Goal: Task Accomplishment & Management: Manage account settings

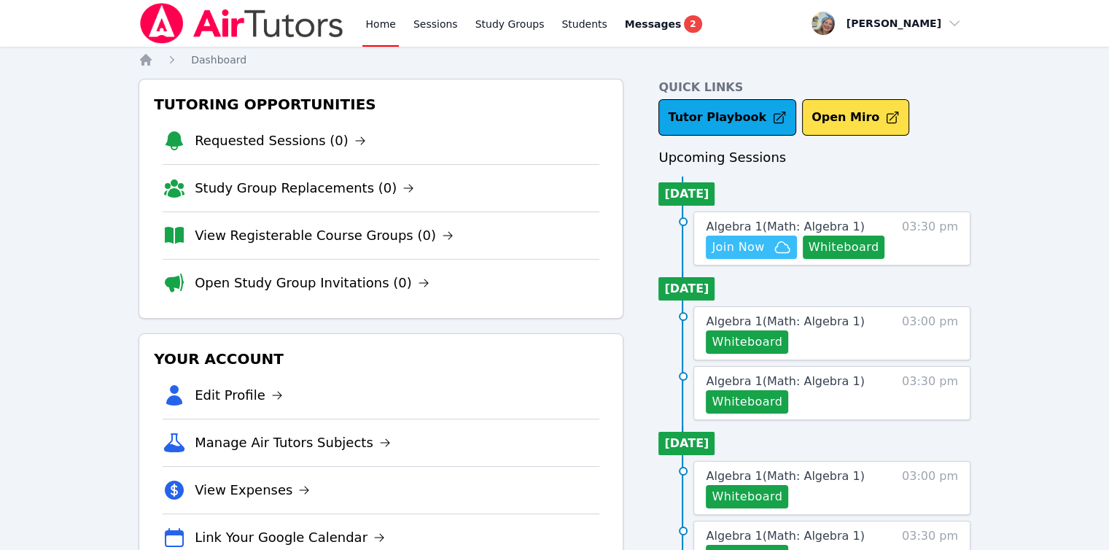
click at [738, 251] on span "Join Now" at bounding box center [738, 247] width 53 height 18
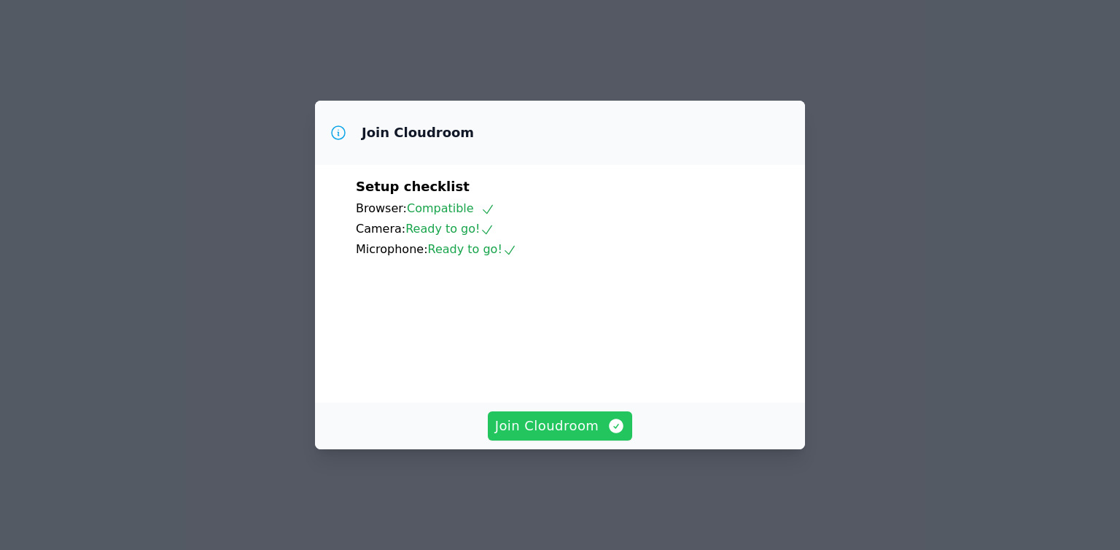
click at [612, 433] on icon "button" at bounding box center [617, 426] width 15 height 15
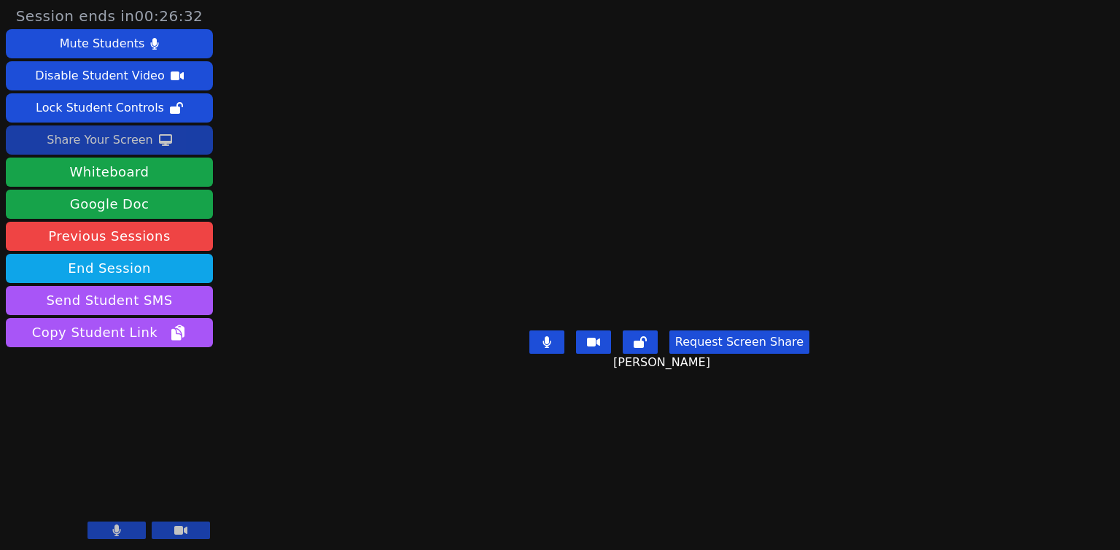
click at [177, 148] on button "Share Your Screen" at bounding box center [109, 139] width 207 height 29
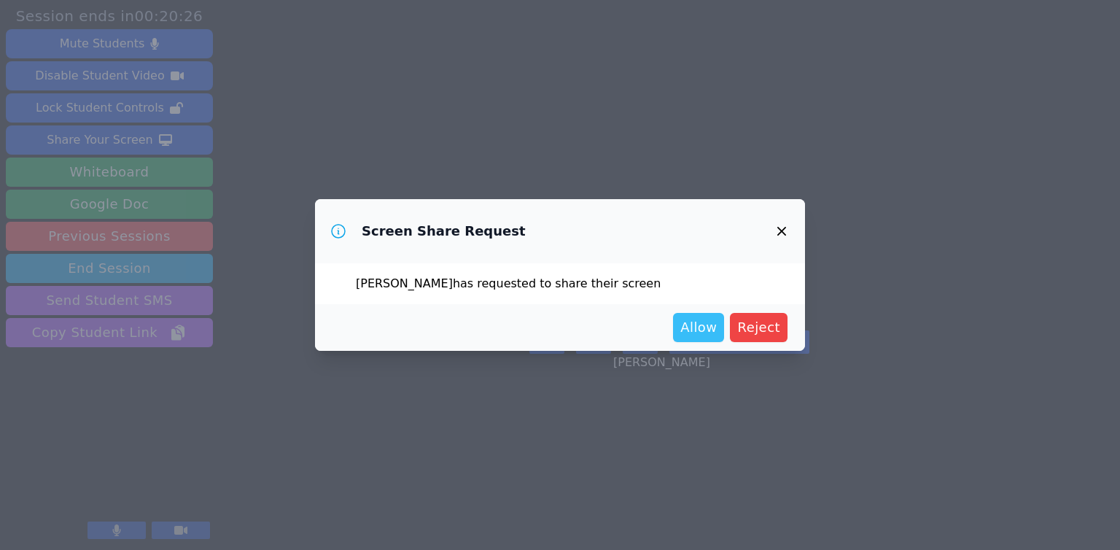
click at [713, 330] on span "Allow" at bounding box center [698, 327] width 36 height 20
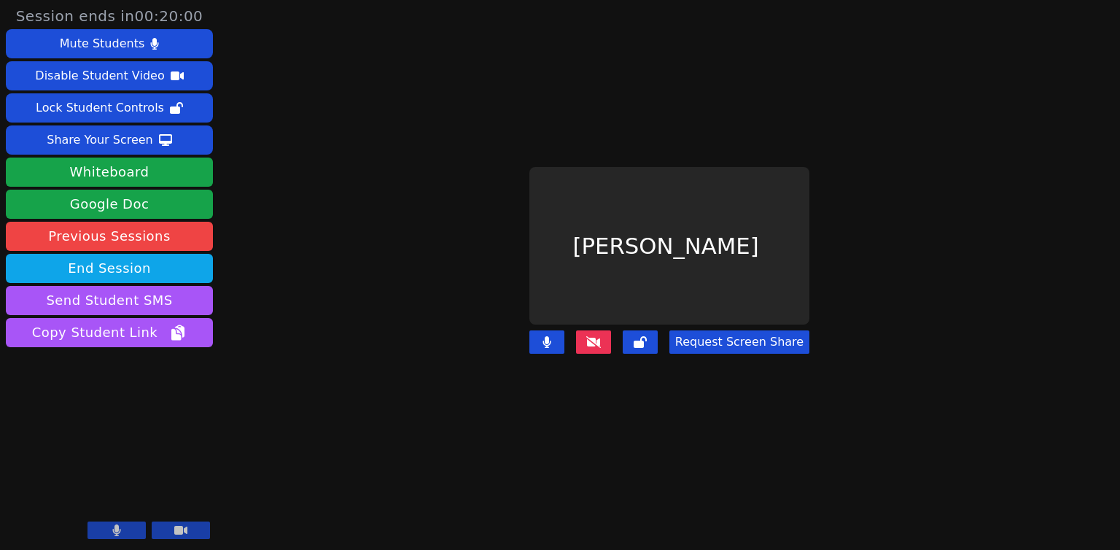
click at [728, 325] on div "Request Screen Share" at bounding box center [669, 354] width 280 height 58
click at [731, 330] on button "Request Screen Share" at bounding box center [739, 341] width 140 height 23
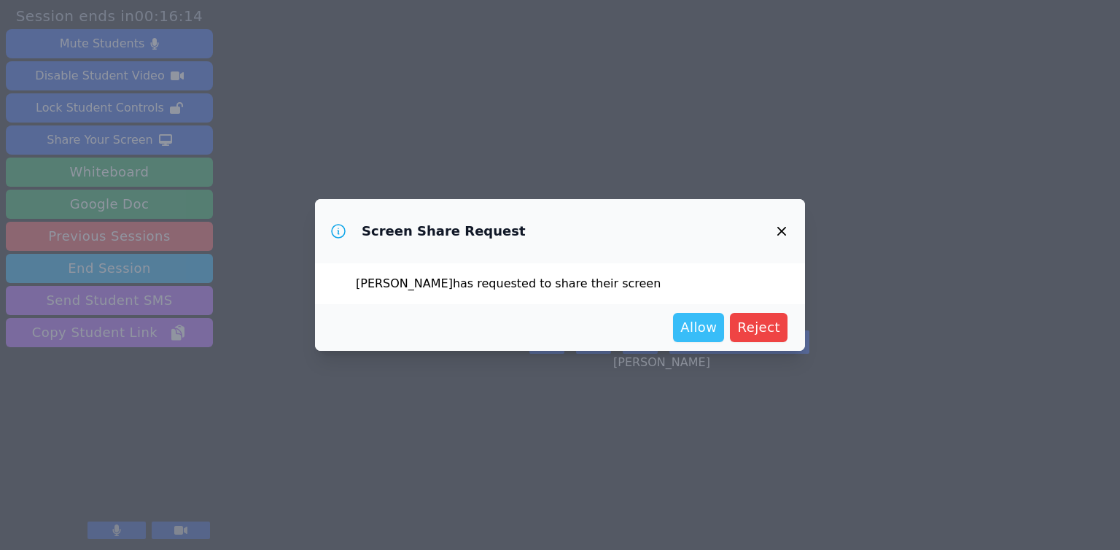
click at [701, 329] on span "Allow" at bounding box center [698, 327] width 36 height 20
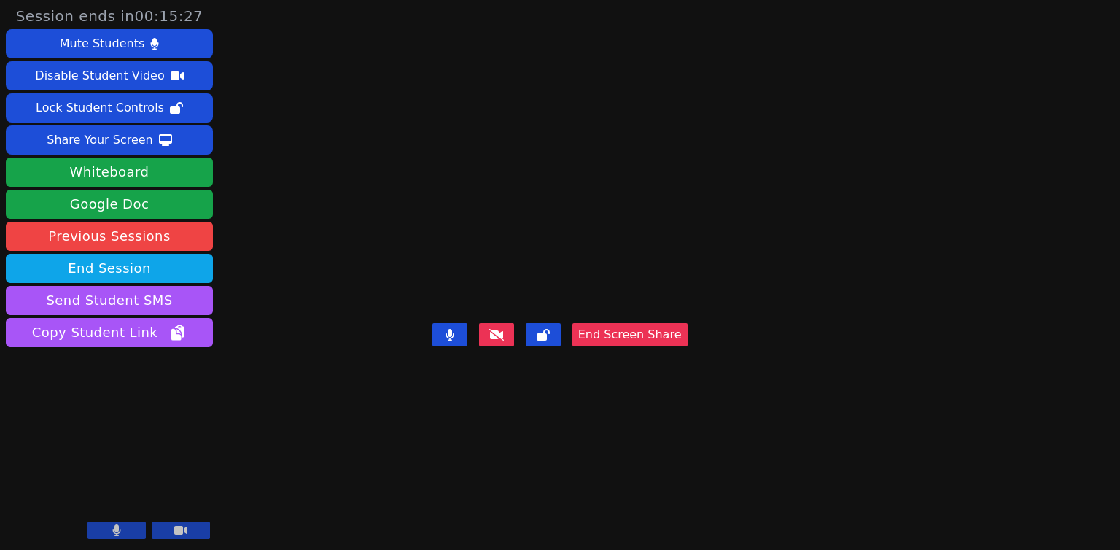
click at [688, 346] on button "End Screen Share" at bounding box center [629, 334] width 115 height 23
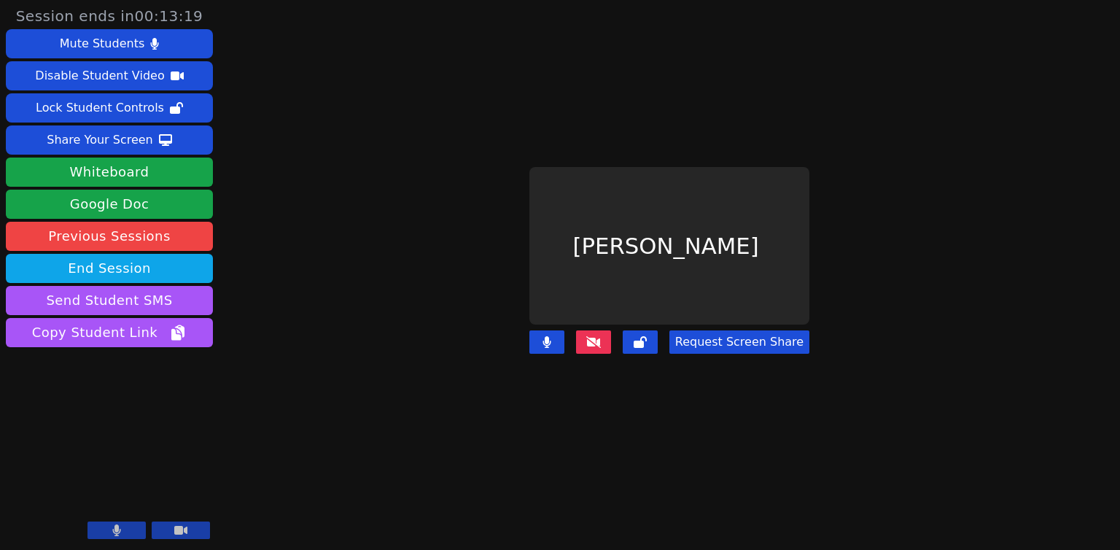
click at [453, 245] on main "Jay Kalia Request Screen Share" at bounding box center [669, 275] width 487 height 550
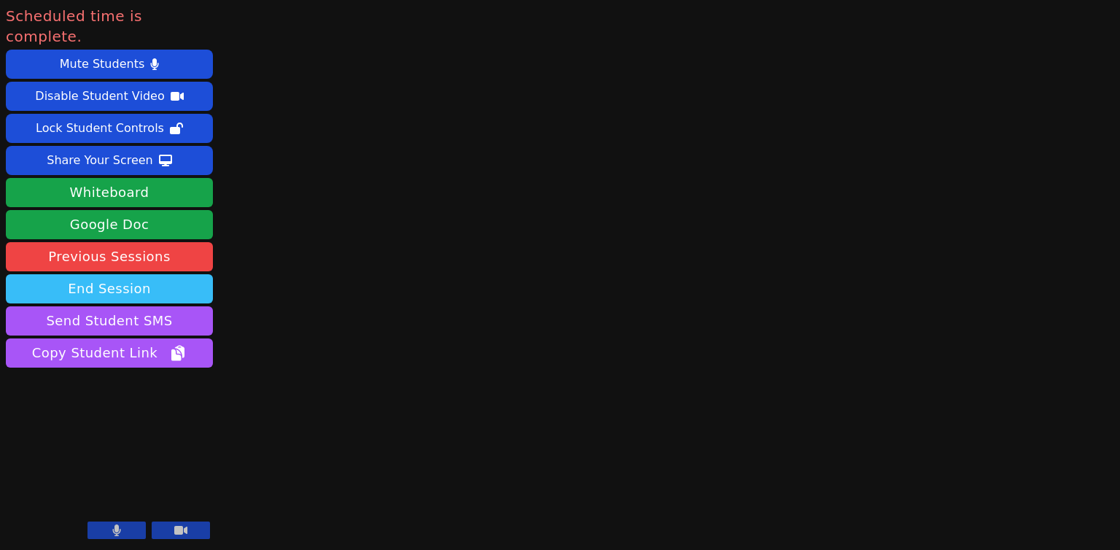
click at [90, 274] on button "End Session" at bounding box center [109, 288] width 207 height 29
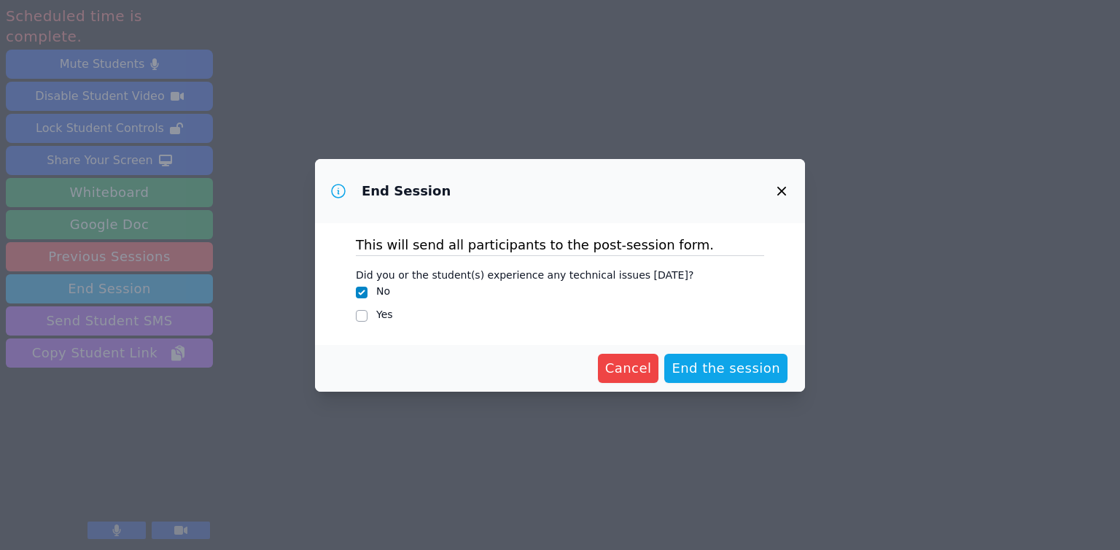
click at [368, 314] on div "Yes" at bounding box center [560, 316] width 408 height 18
click at [367, 316] on input "Yes" at bounding box center [362, 316] width 12 height 12
checkbox input "true"
checkbox input "false"
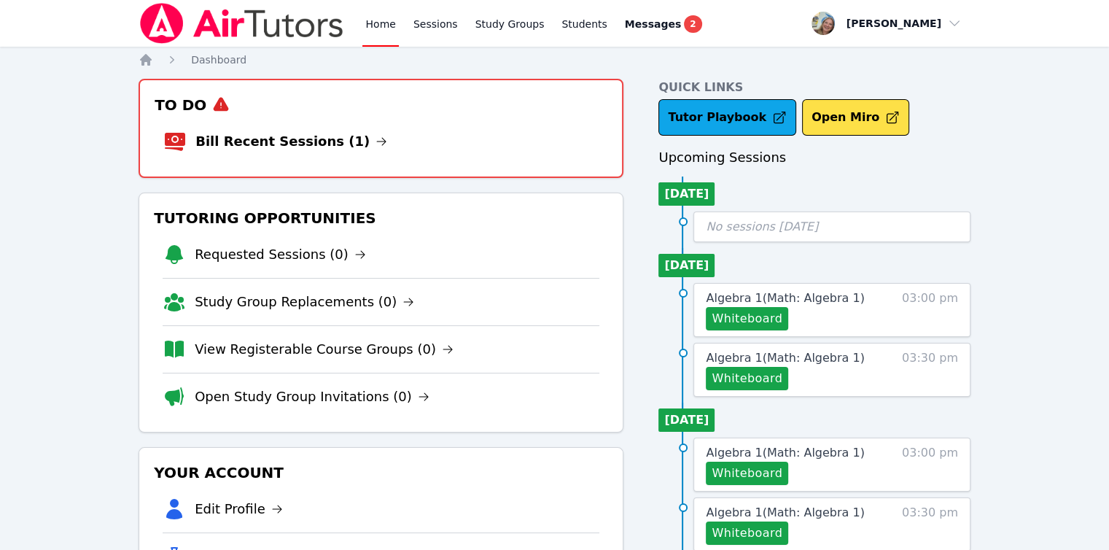
click at [331, 141] on link "Bill Recent Sessions (1)" at bounding box center [291, 141] width 192 height 20
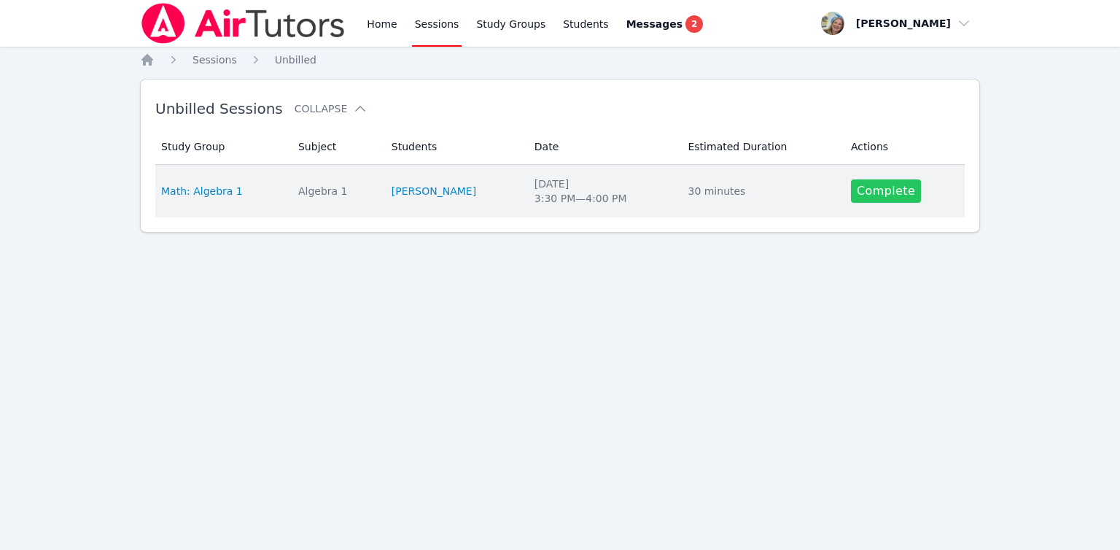
click at [873, 179] on link "Complete" at bounding box center [886, 190] width 70 height 23
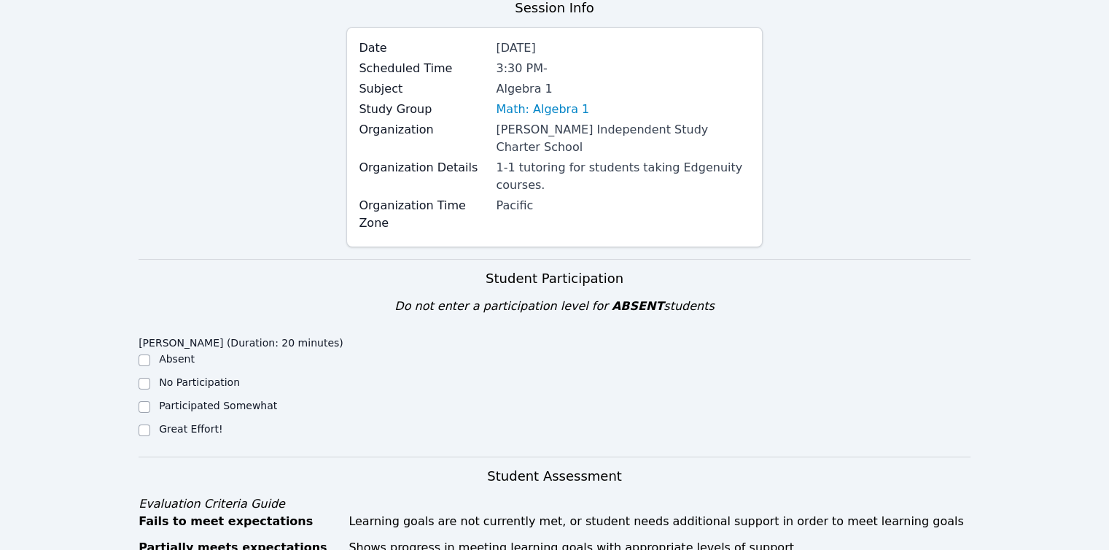
scroll to position [365, 0]
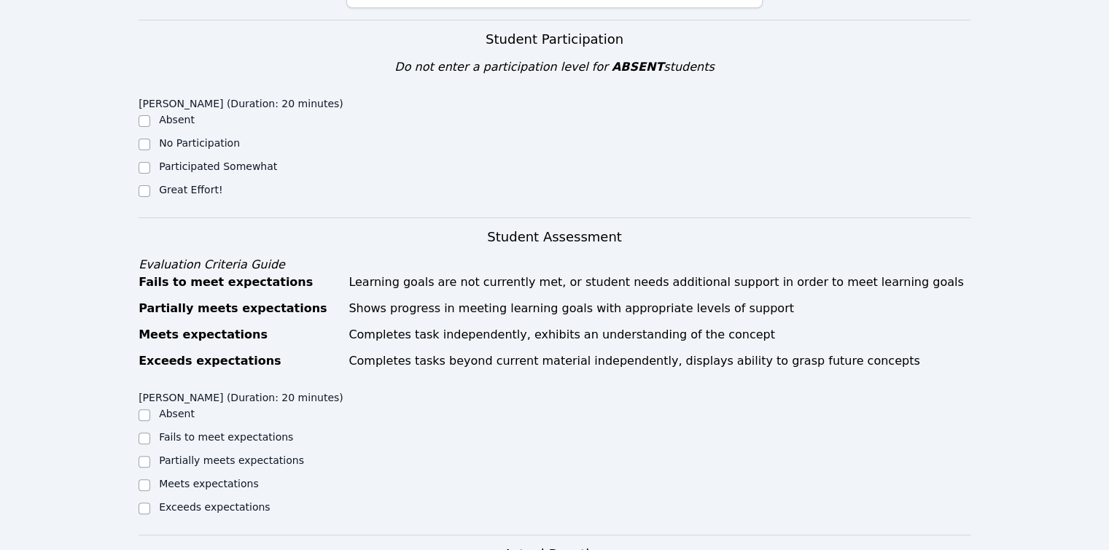
click at [201, 184] on label "Great Effort!" at bounding box center [190, 190] width 63 height 12
click at [150, 185] on input "Great Effort!" at bounding box center [145, 191] width 12 height 12
checkbox input "true"
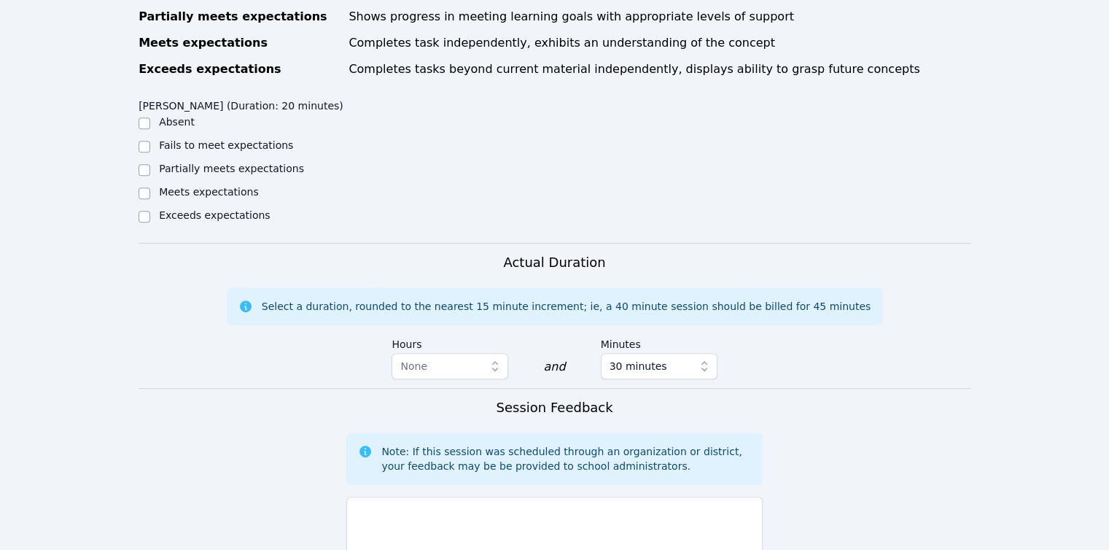
click at [203, 163] on label "Partially meets expectations" at bounding box center [231, 169] width 145 height 12
click at [150, 164] on input "Partially meets expectations" at bounding box center [145, 170] width 12 height 12
checkbox input "true"
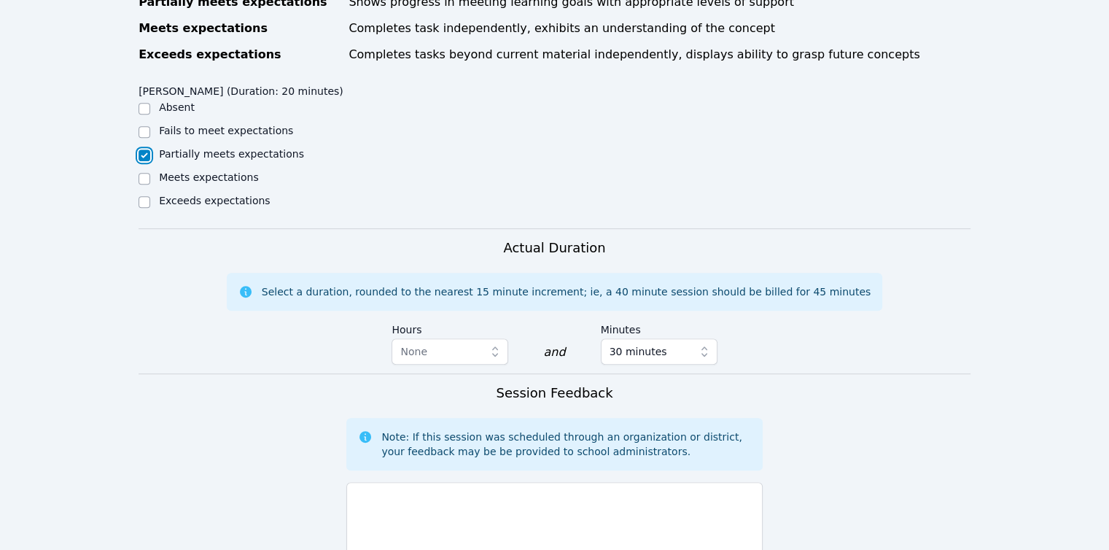
scroll to position [939, 0]
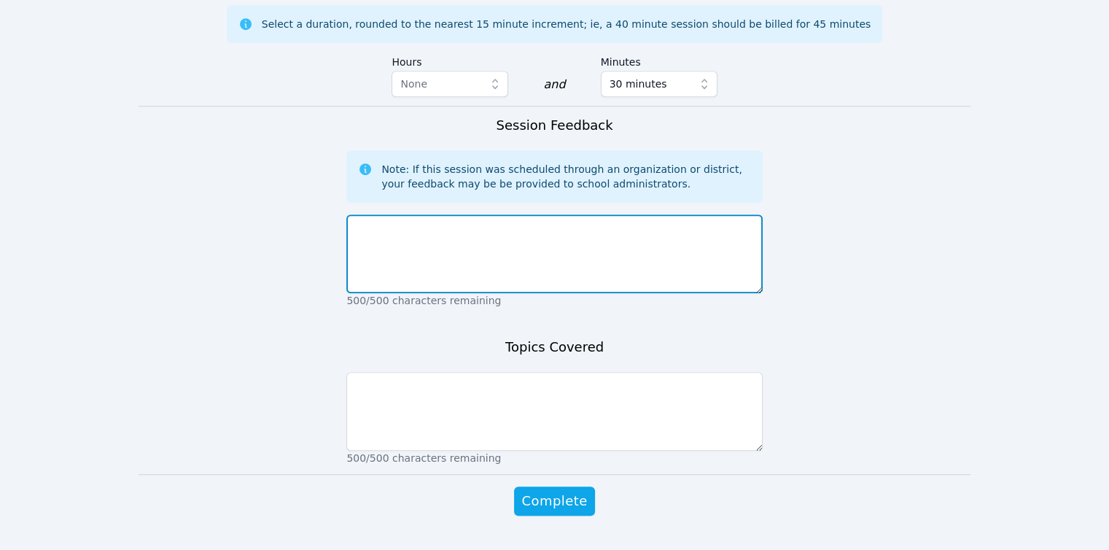
click at [428, 234] on textarea at bounding box center [554, 253] width 416 height 79
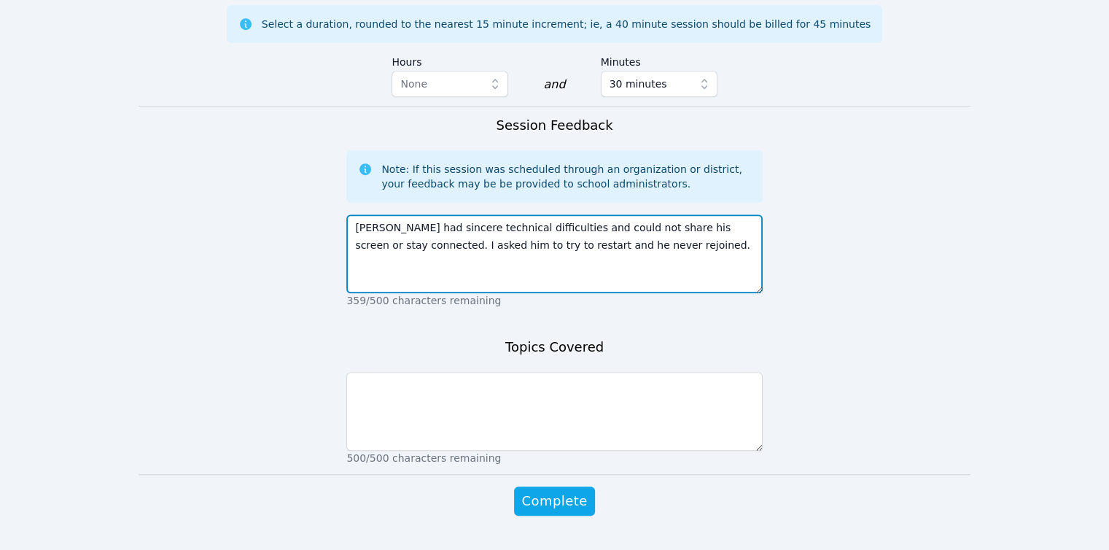
type textarea "[PERSON_NAME] had sincere technical difficulties and could not share his screen…"
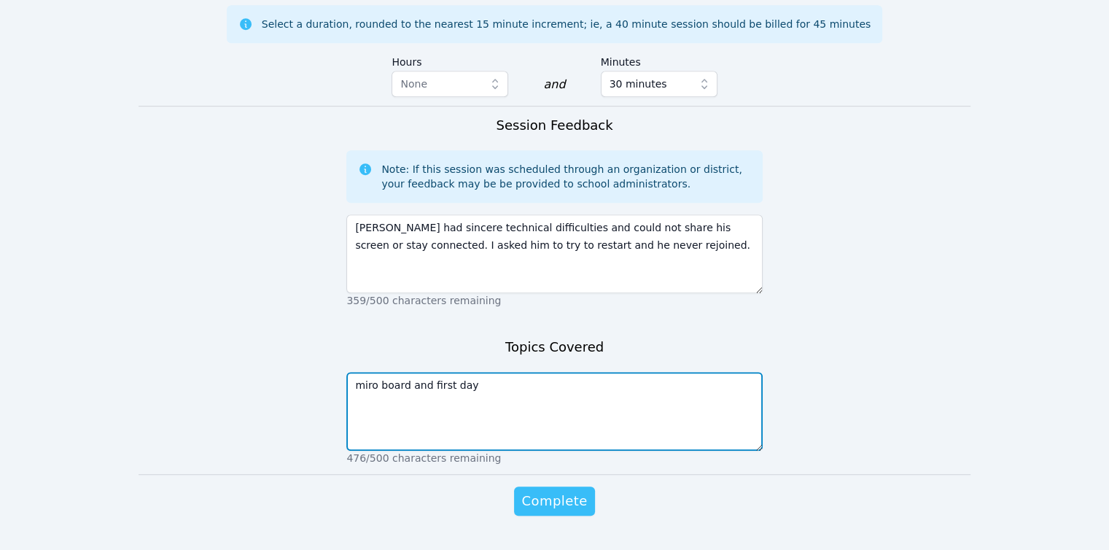
type textarea "miro board and first day"
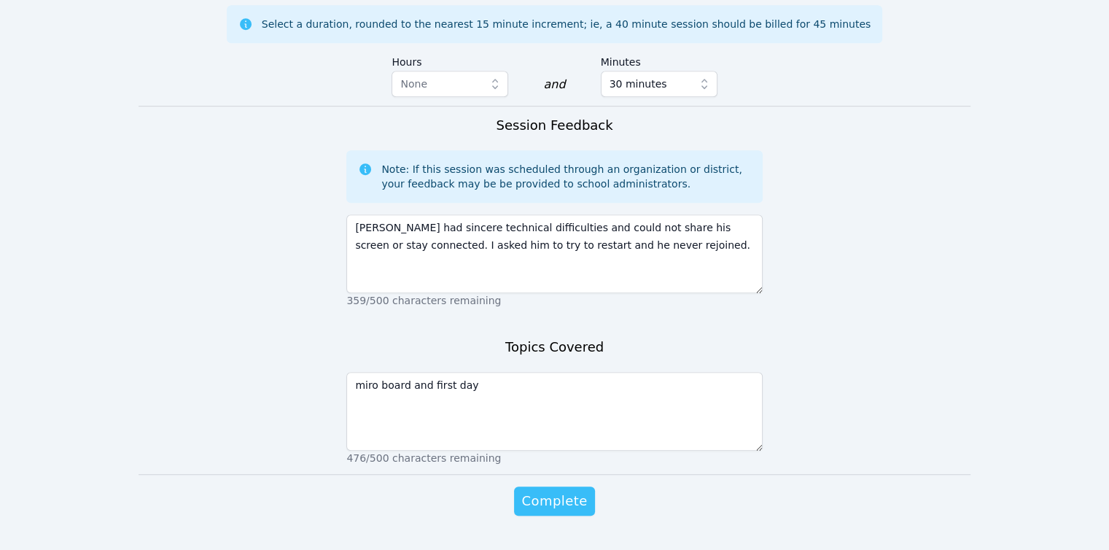
click at [528, 491] on span "Complete" at bounding box center [554, 501] width 66 height 20
